Goal: Navigation & Orientation: Find specific page/section

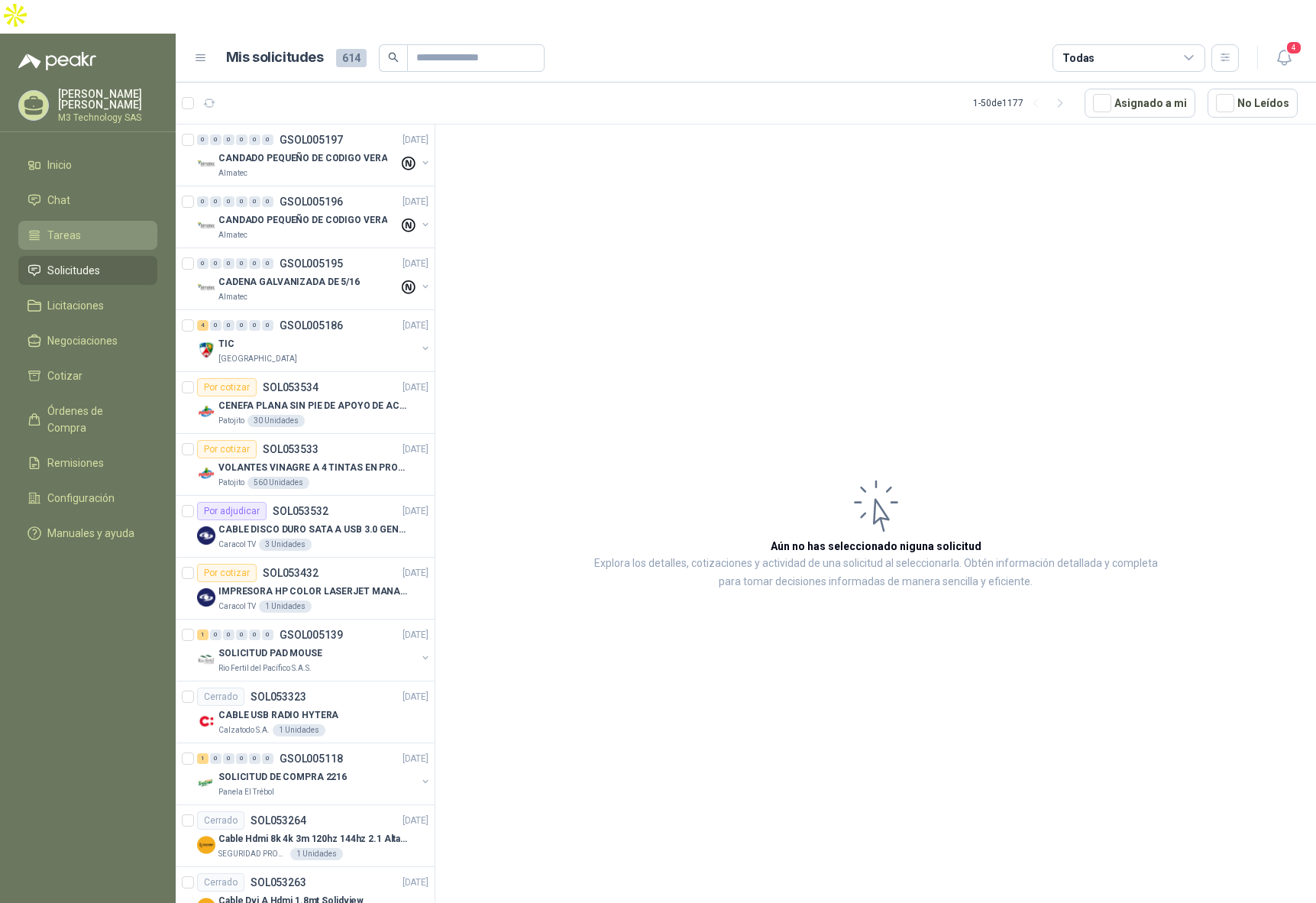
click at [69, 227] on span "Tareas" at bounding box center [64, 235] width 34 height 17
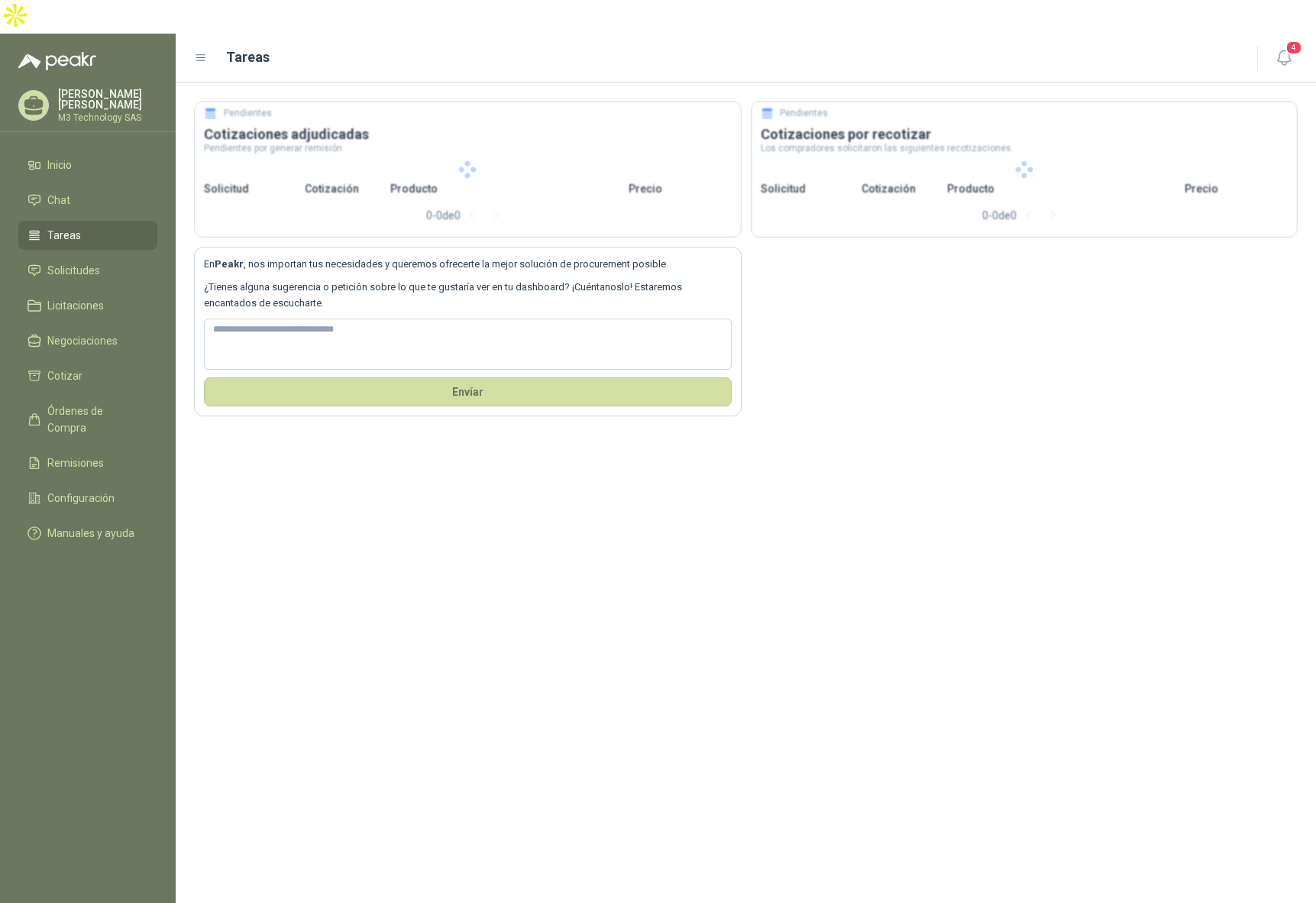
click at [69, 227] on span "Tareas" at bounding box center [64, 235] width 34 height 17
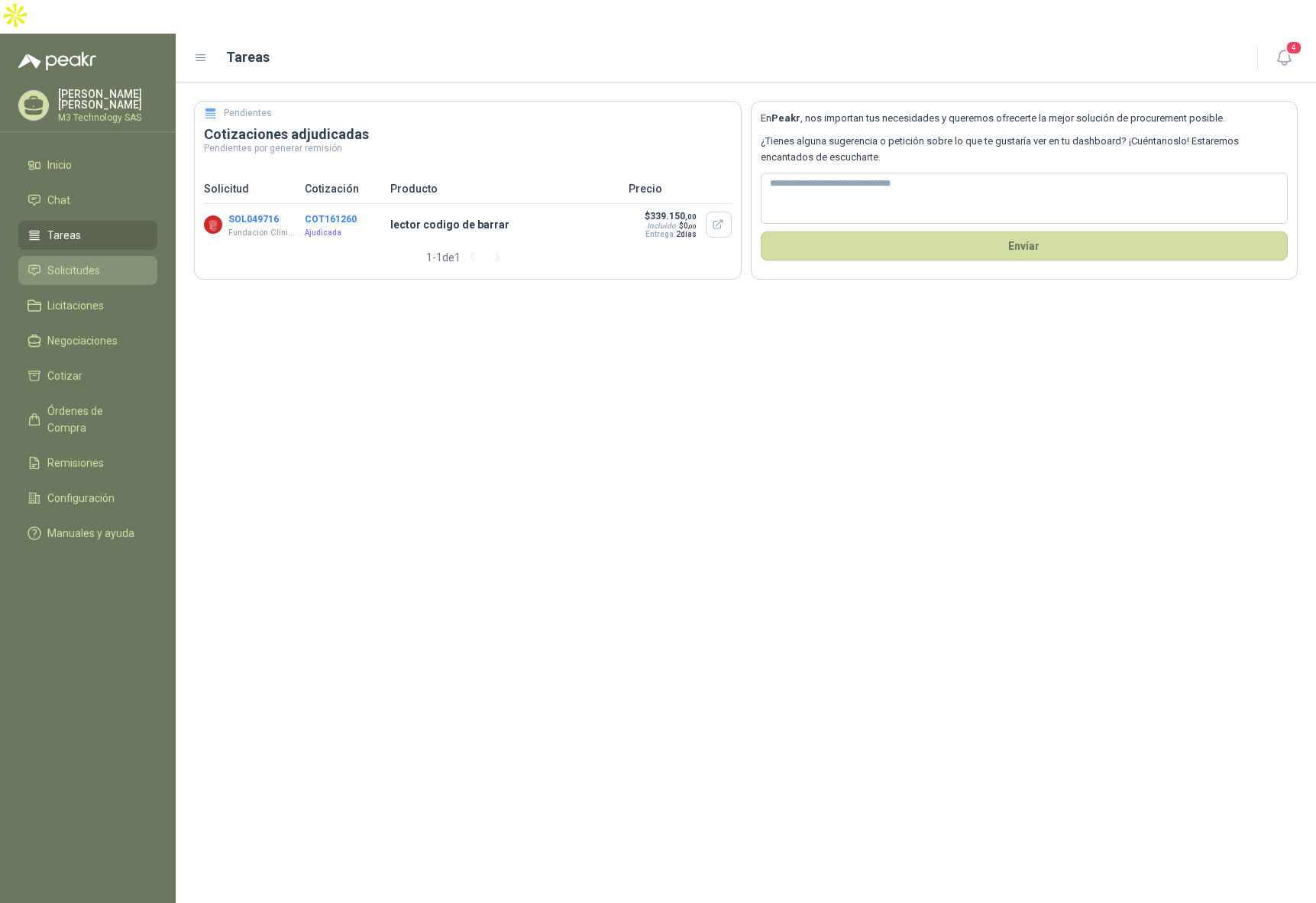
click at [88, 262] on span "Solicitudes" at bounding box center [74, 270] width 53 height 17
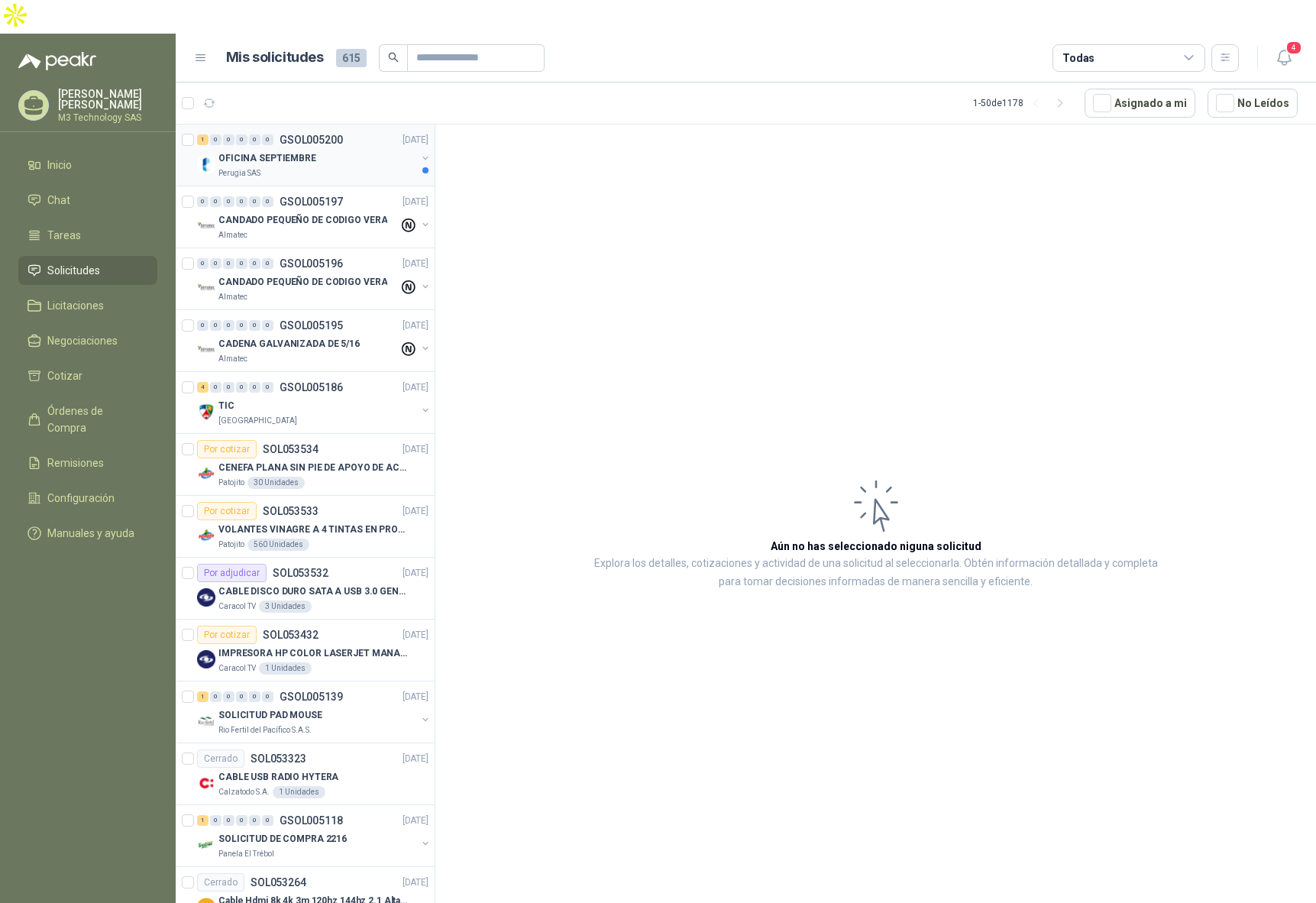
click at [369, 167] on div "Perugia SAS" at bounding box center [317, 173] width 198 height 12
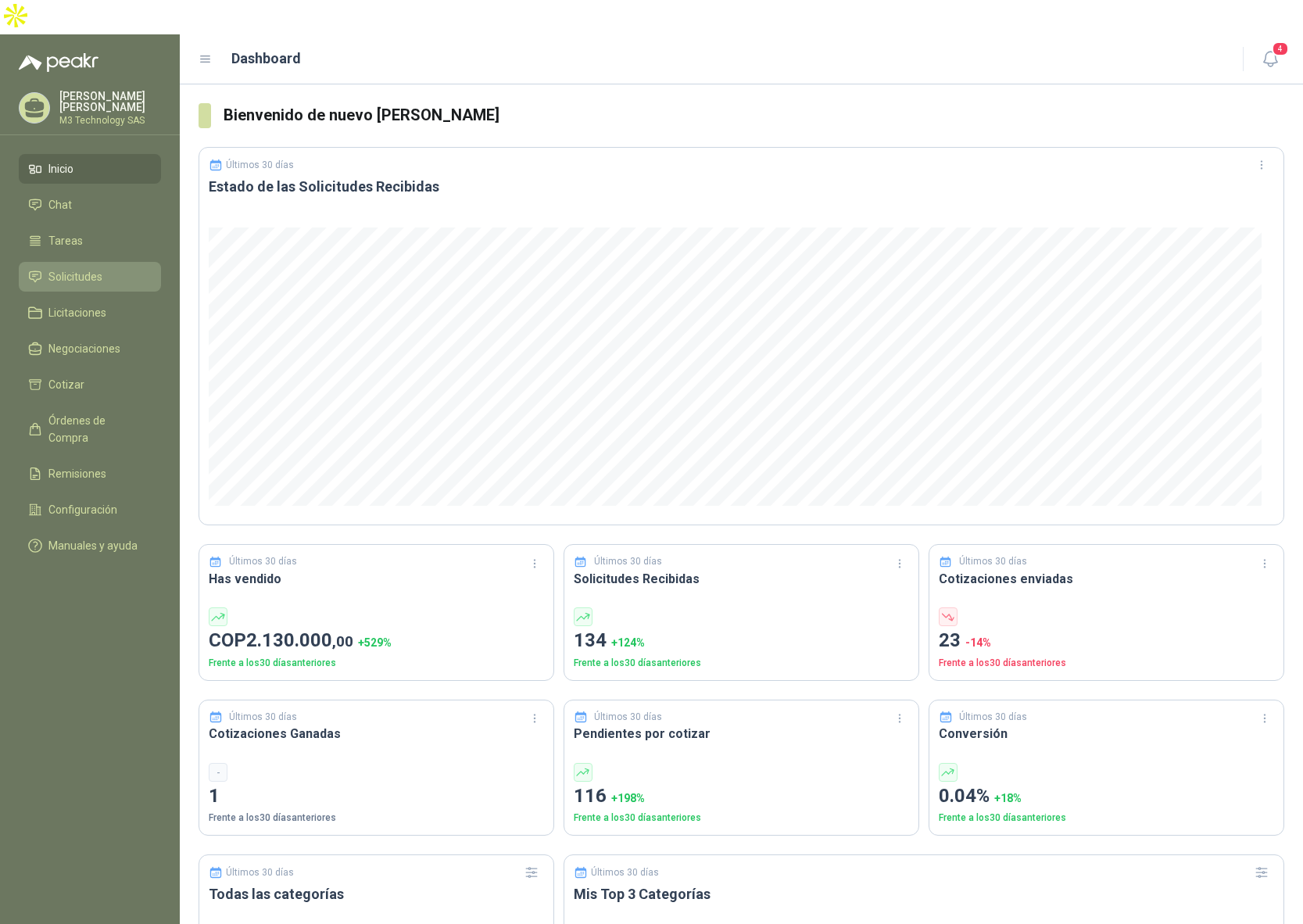
click at [93, 268] on span "Solicitudes" at bounding box center [75, 277] width 54 height 17
